Goal: Task Accomplishment & Management: Use online tool/utility

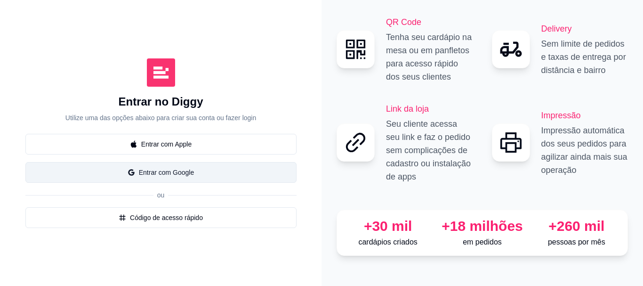
click at [131, 175] on span "google" at bounding box center [132, 173] width 8 height 8
click at [131, 175] on div "Entrar com Apple Entrar com Google ou Código de acesso rápido" at bounding box center [160, 181] width 271 height 94
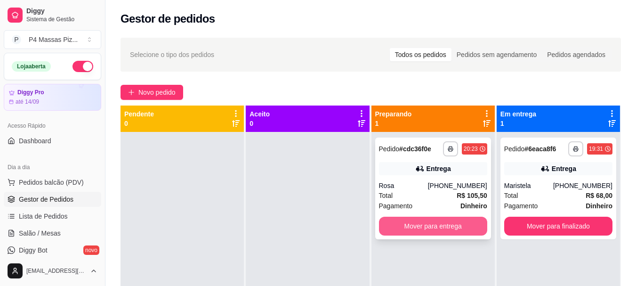
click at [435, 221] on button "Mover para entrega" at bounding box center [433, 226] width 108 height 19
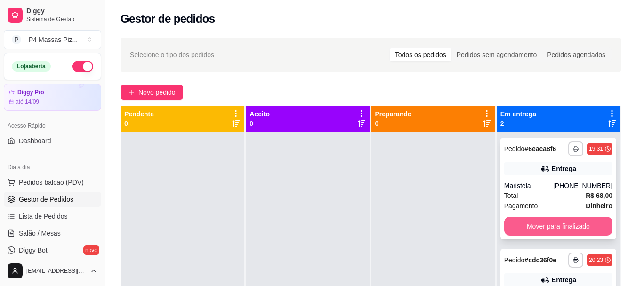
scroll to position [26, 0]
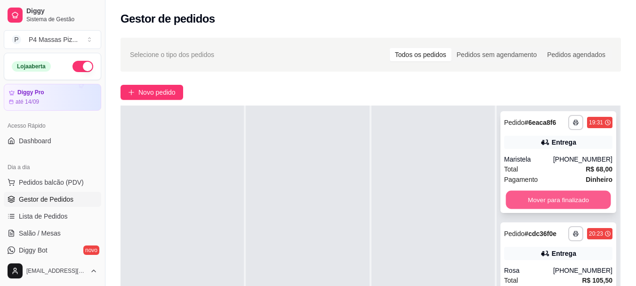
click at [522, 201] on button "Mover para finalizado" at bounding box center [558, 200] width 105 height 18
click at [522, 201] on div "Mover para finalizado" at bounding box center [558, 199] width 108 height 19
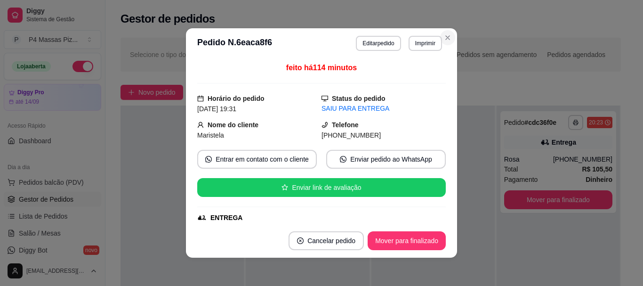
click at [445, 34] on div "**********" at bounding box center [370, 217] width 531 height 371
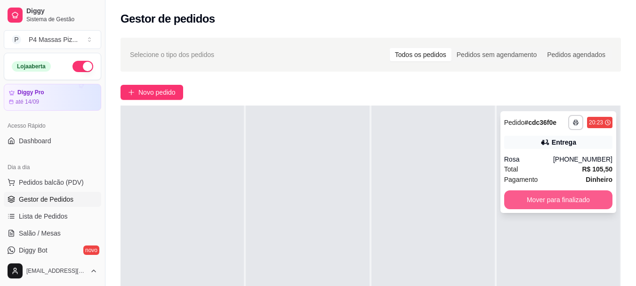
click at [550, 203] on button "Mover para finalizado" at bounding box center [558, 199] width 108 height 19
